Goal: Communication & Community: Answer question/provide support

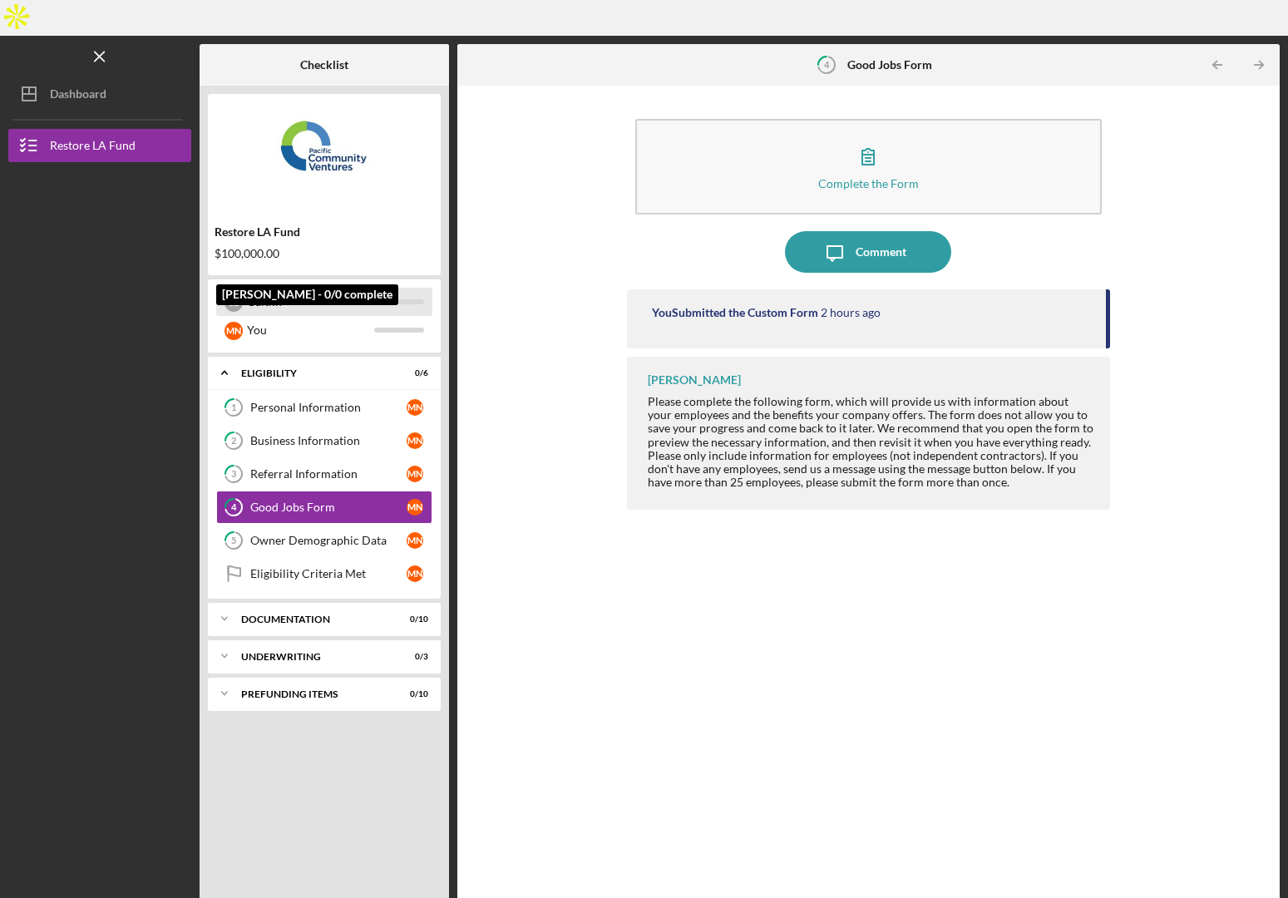
click at [305, 288] on div "Caitlin" at bounding box center [310, 302] width 127 height 28
click at [307, 567] on div "Eligibility Criteria Met" at bounding box center [328, 573] width 156 height 13
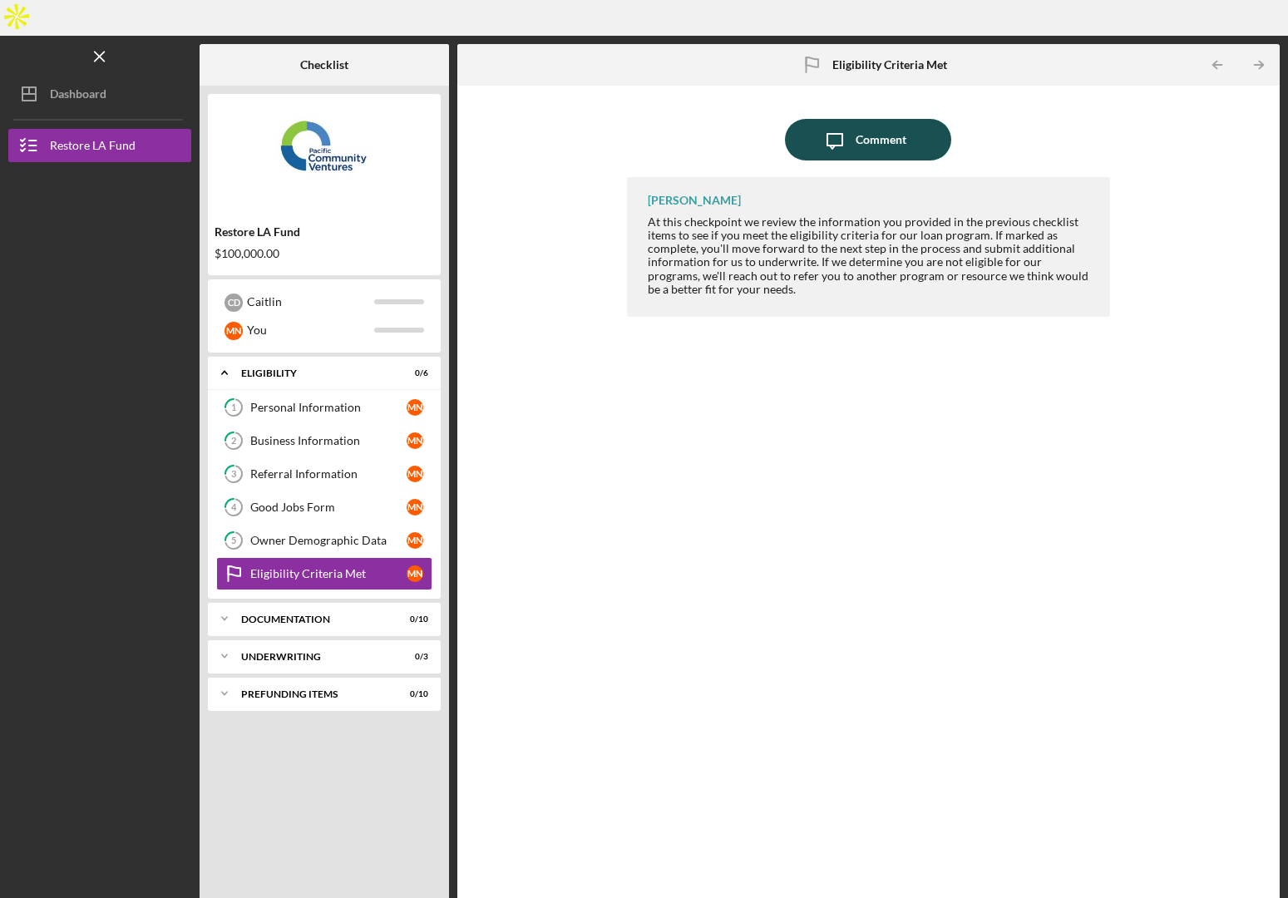
click at [884, 119] on div "Comment" at bounding box center [880, 140] width 51 height 42
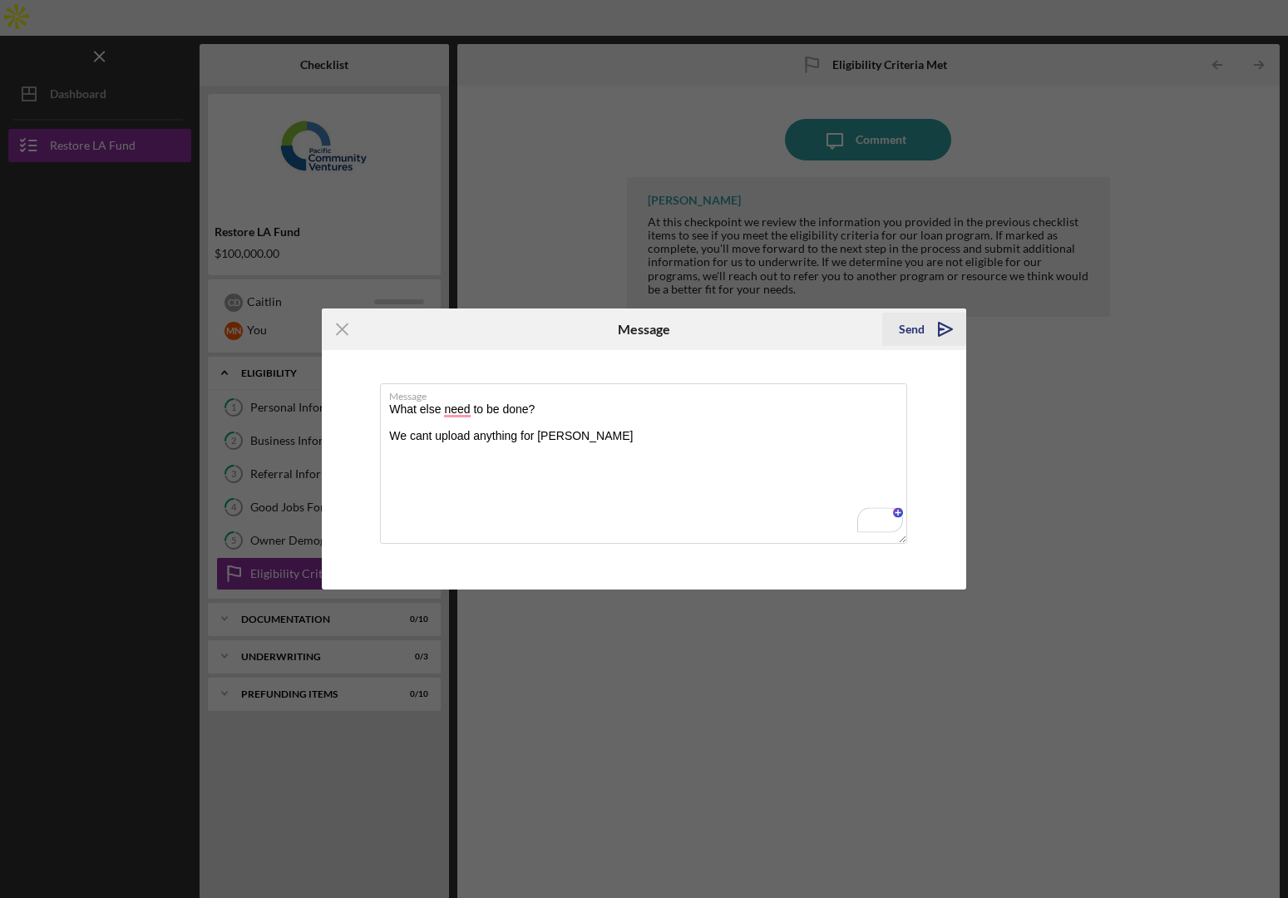
type textarea "What else need to be done? We cant upload anything for [PERSON_NAME]"
click at [908, 320] on div "Send" at bounding box center [912, 329] width 26 height 33
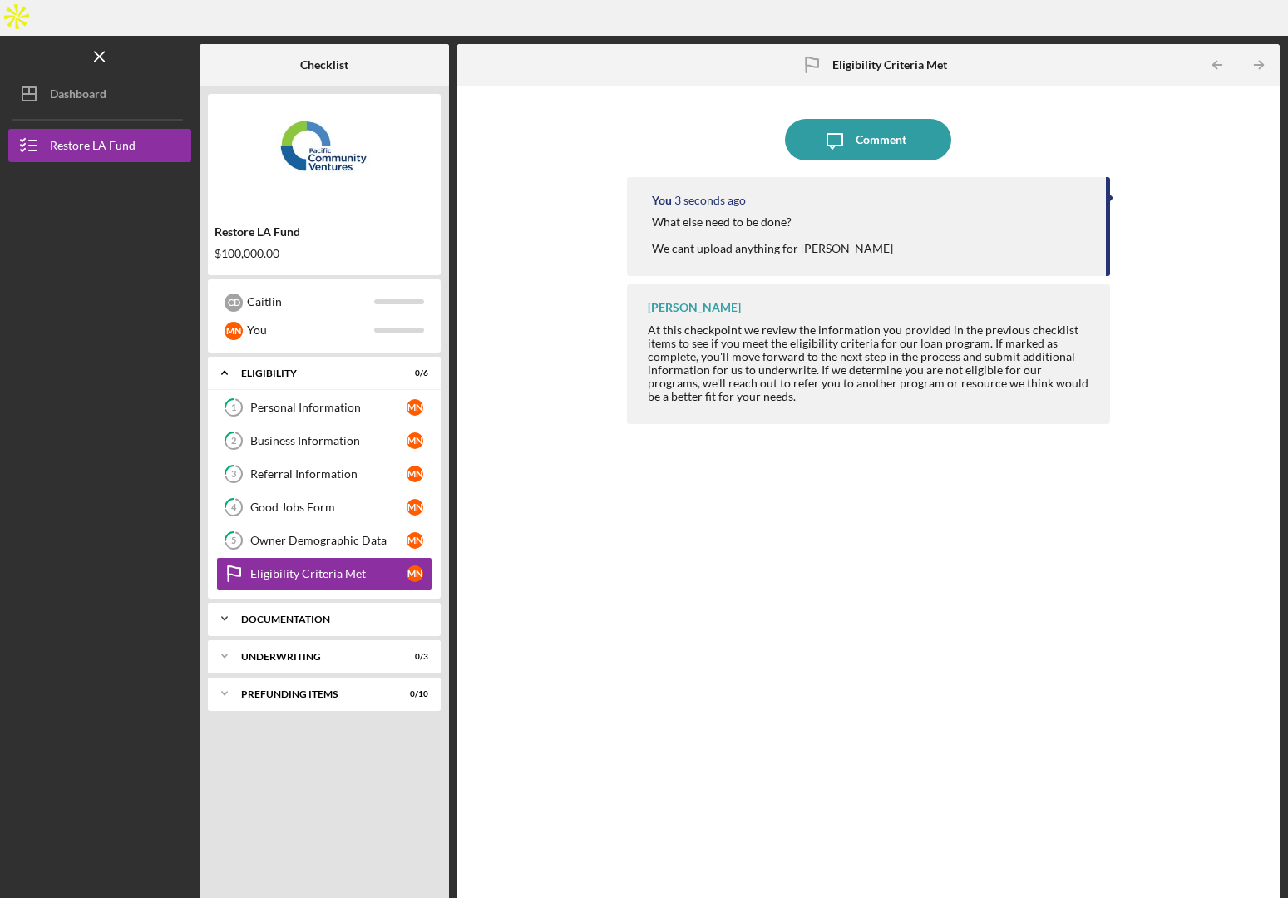
click at [302, 602] on div "Icon/Expander Documentation 0 / 10" at bounding box center [324, 618] width 233 height 33
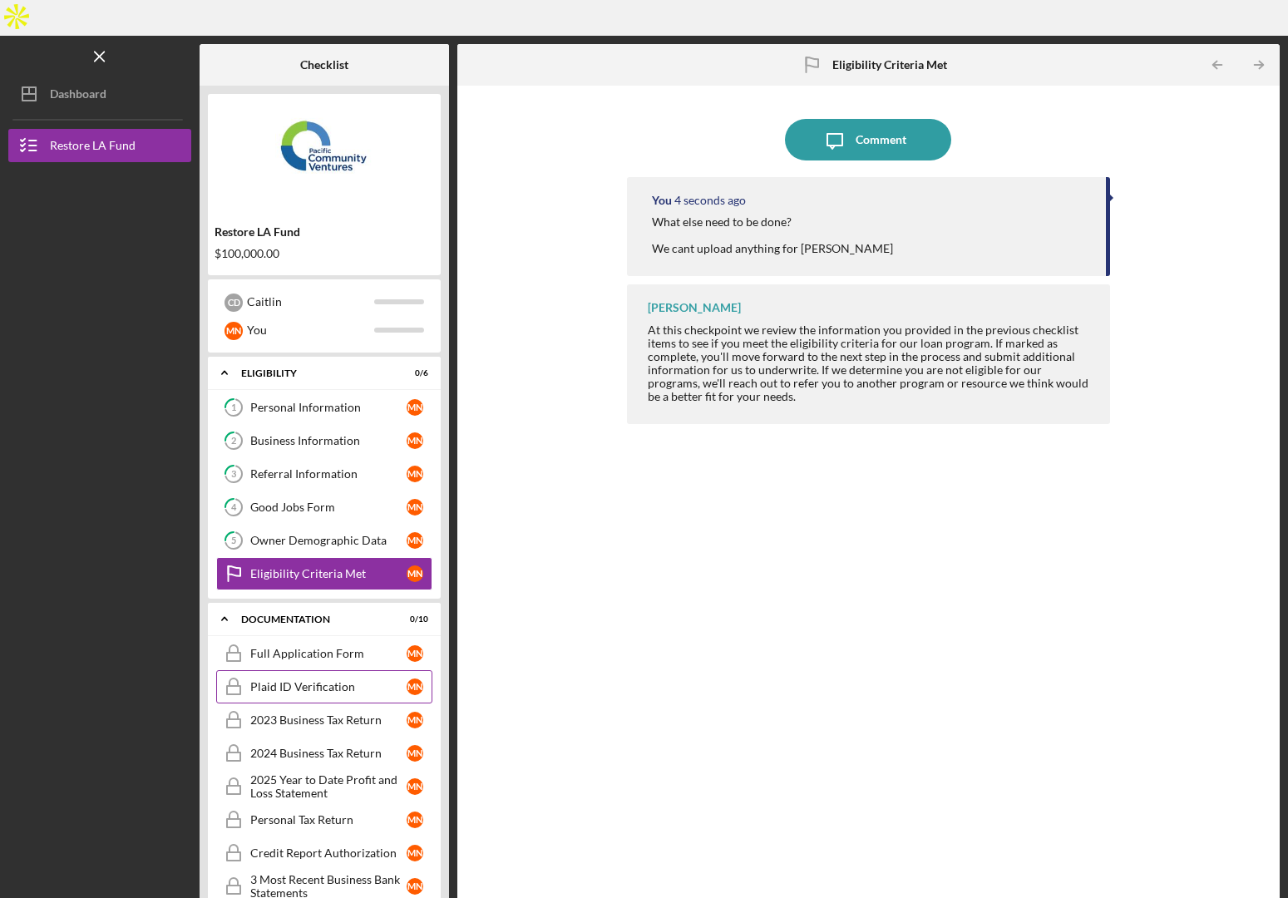
scroll to position [144, 0]
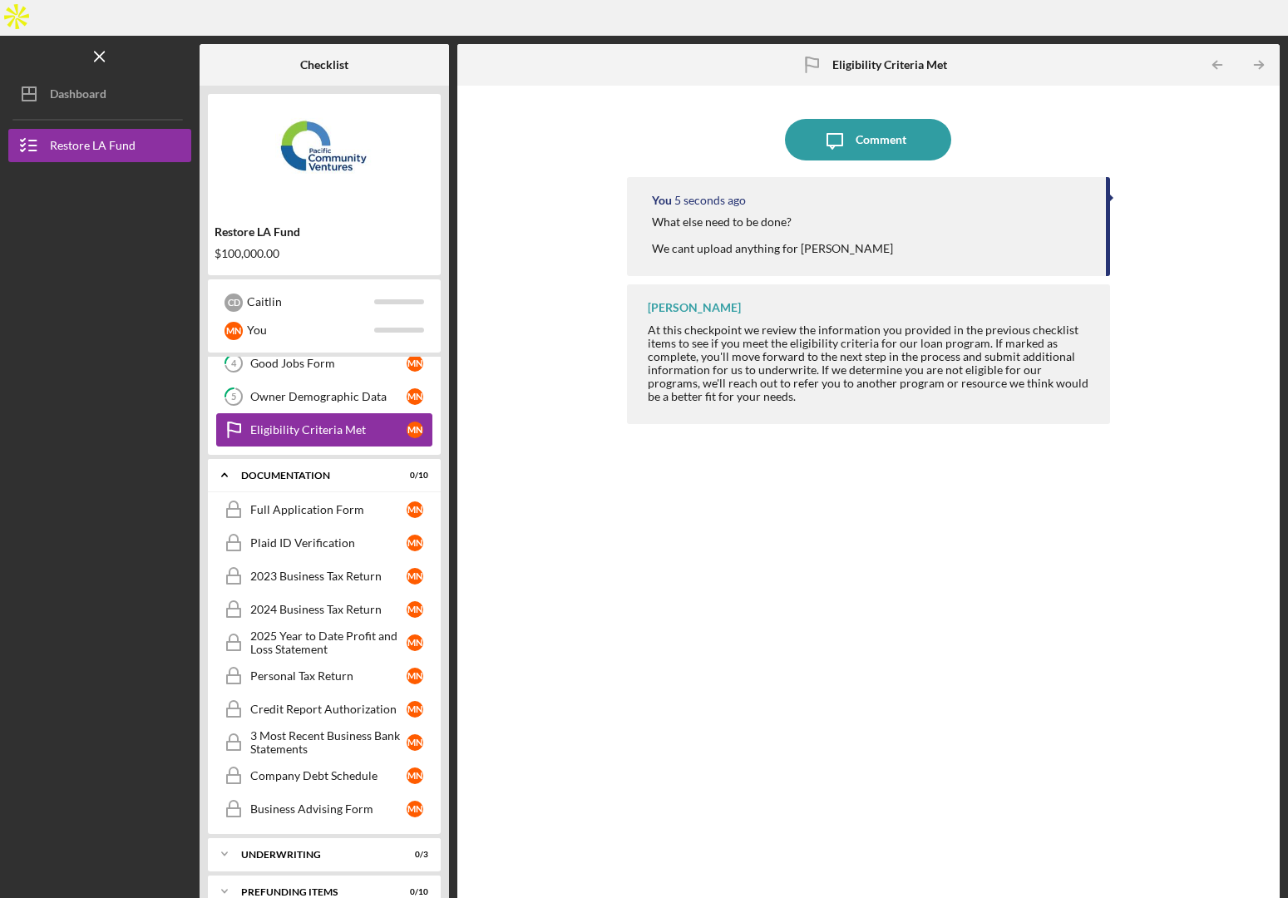
click at [285, 423] on div "Eligibility Criteria Met" at bounding box center [328, 429] width 156 height 13
click at [170, 897] on icon "button" at bounding box center [170, 908] width 2 height 13
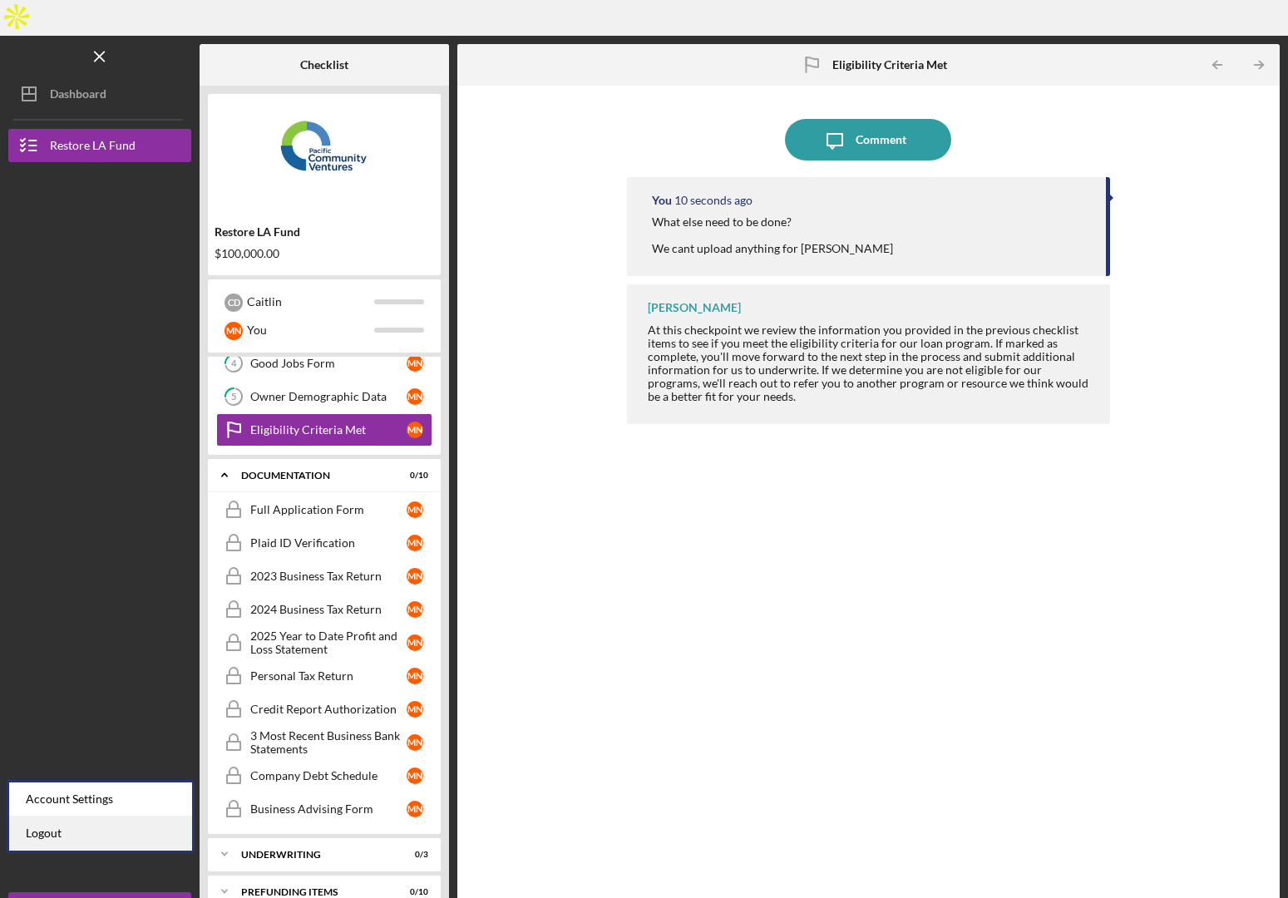
click at [113, 835] on link "Logout" at bounding box center [100, 833] width 183 height 34
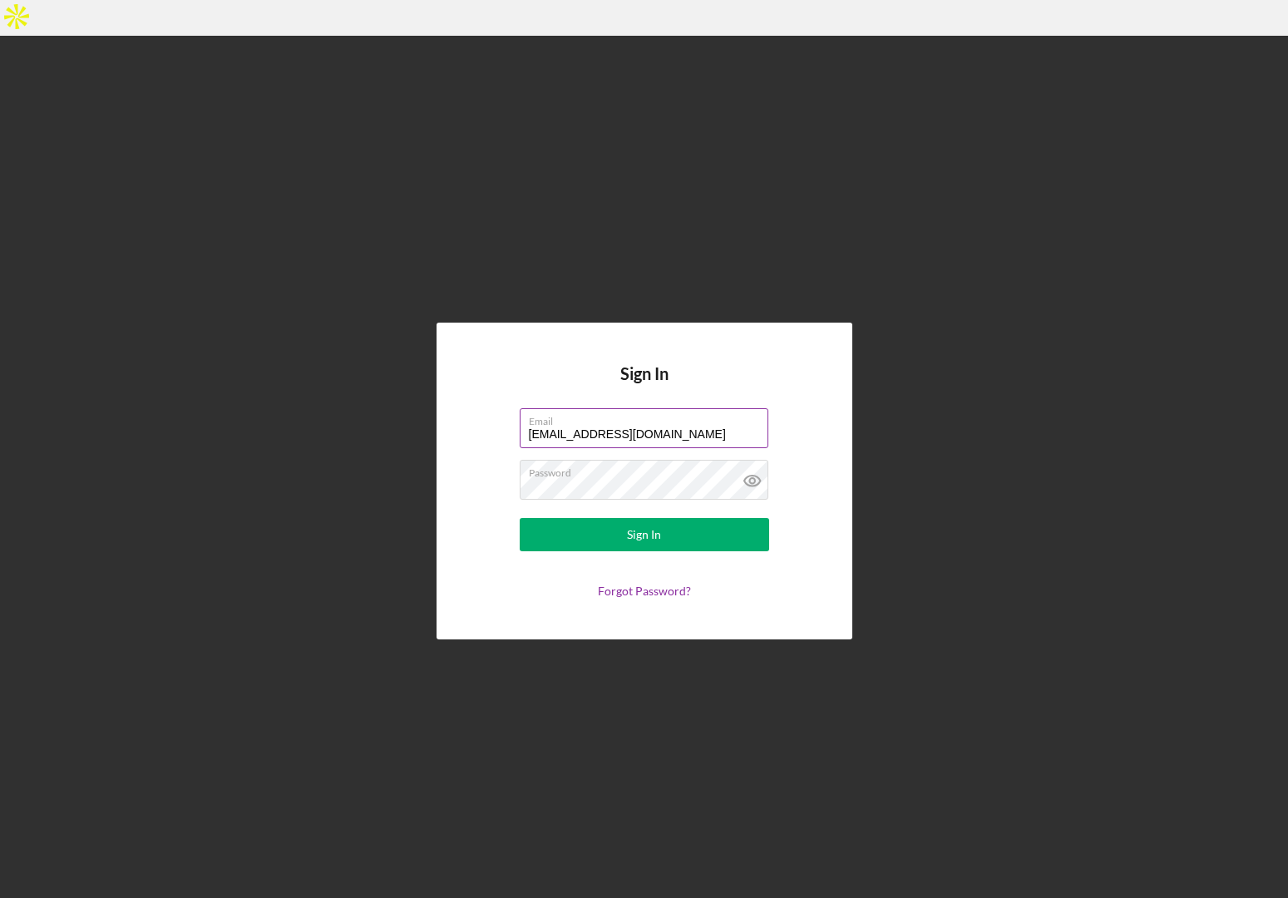
click at [598, 408] on input "[EMAIL_ADDRESS][DOMAIN_NAME]" at bounding box center [643, 428] width 249 height 40
type input "[EMAIL_ADDRESS][DOMAIN_NAME]"
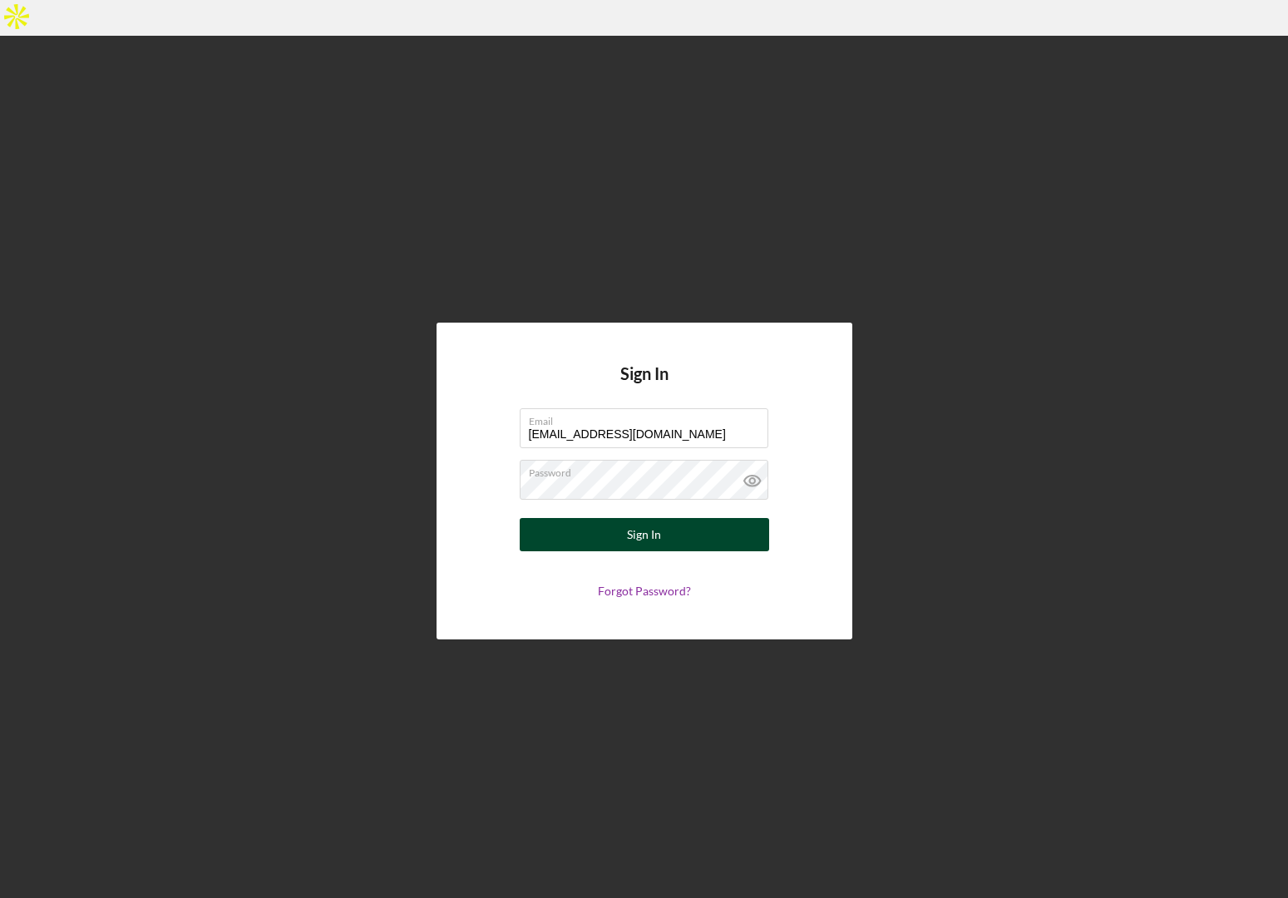
click at [637, 518] on div "Sign In" at bounding box center [644, 534] width 34 height 33
